Goal: Find specific page/section: Find specific page/section

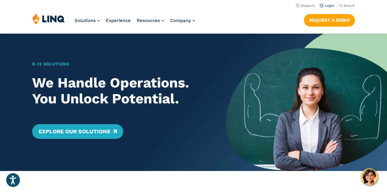
click at [328, 6] on link "Login" at bounding box center [327, 6] width 14 height 4
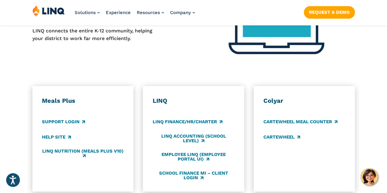
scroll to position [306, 0]
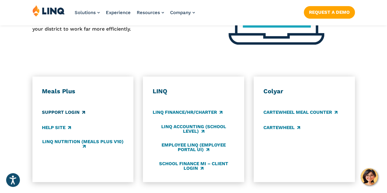
click at [55, 109] on link "Support Login" at bounding box center [63, 112] width 43 height 7
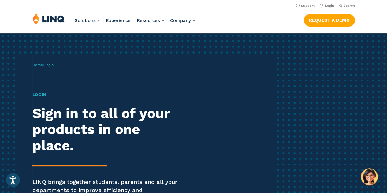
scroll to position [0, 0]
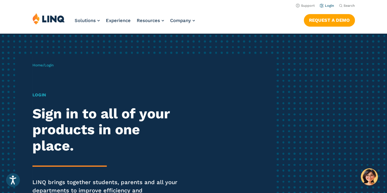
click at [325, 5] on link "Login" at bounding box center [327, 6] width 14 height 4
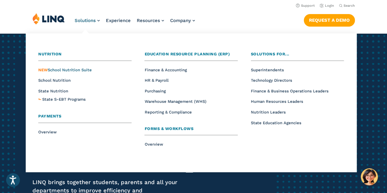
click at [83, 69] on span "NEW School Nutrition Suite" at bounding box center [65, 70] width 54 height 5
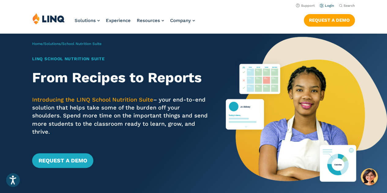
click at [327, 5] on link "Login" at bounding box center [327, 6] width 14 height 4
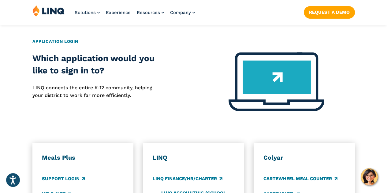
scroll to position [286, 0]
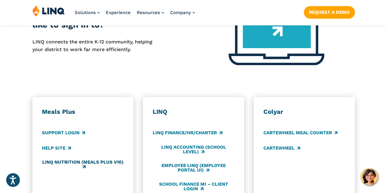
click at [80, 160] on link "LINQ Nutrition (Meals Plus v10)" at bounding box center [83, 165] width 82 height 10
